Goal: Information Seeking & Learning: Learn about a topic

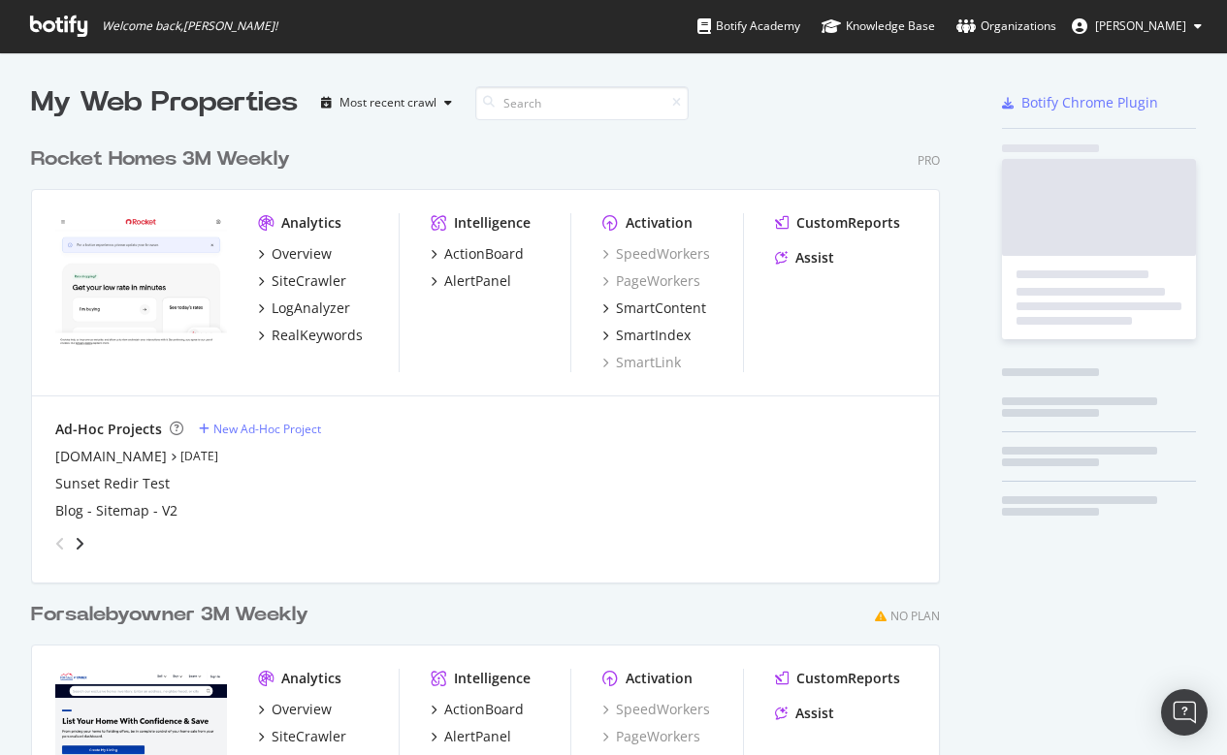
scroll to position [877, 924]
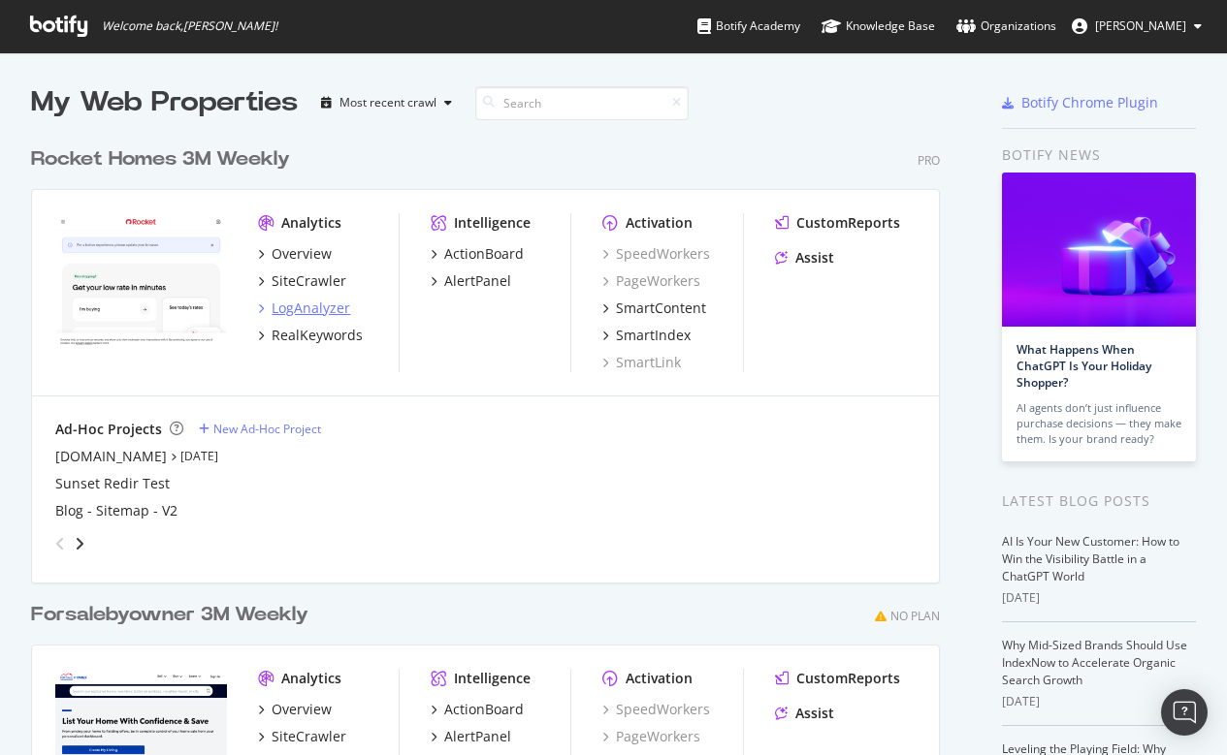
click at [304, 304] on div "LogAnalyzer" at bounding box center [311, 308] width 79 height 19
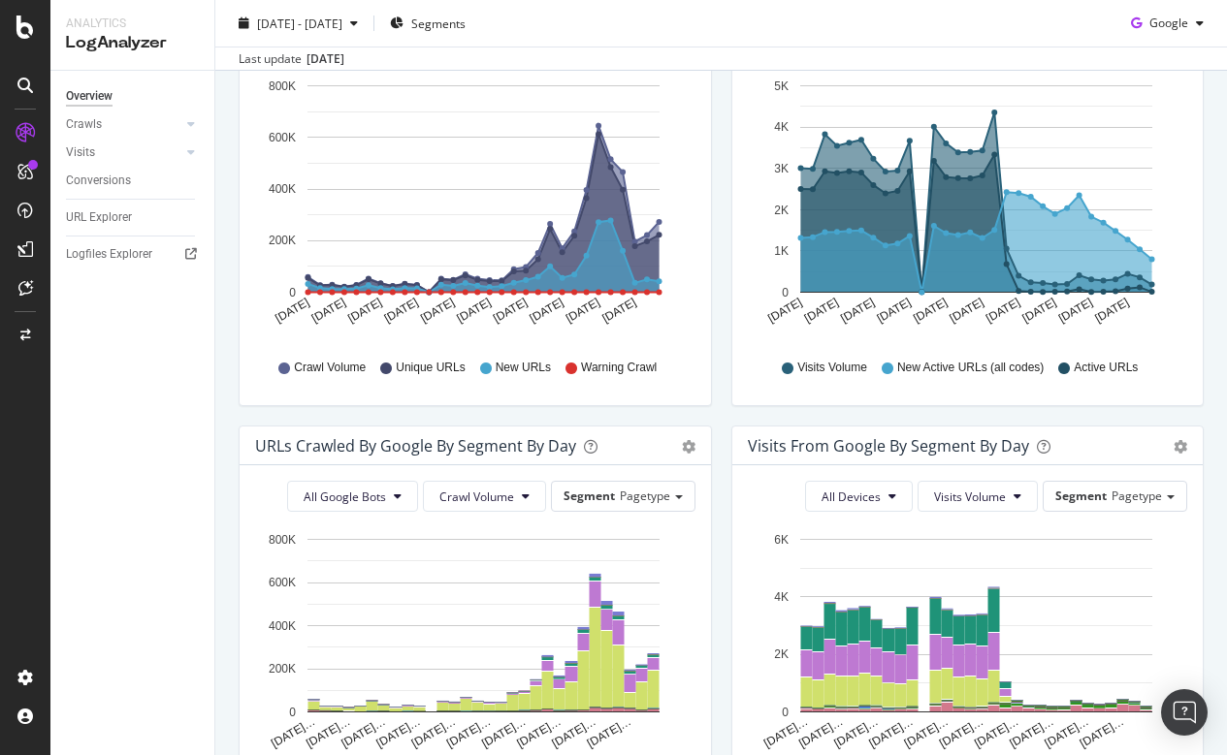
scroll to position [300, 0]
